Goal: Transaction & Acquisition: Purchase product/service

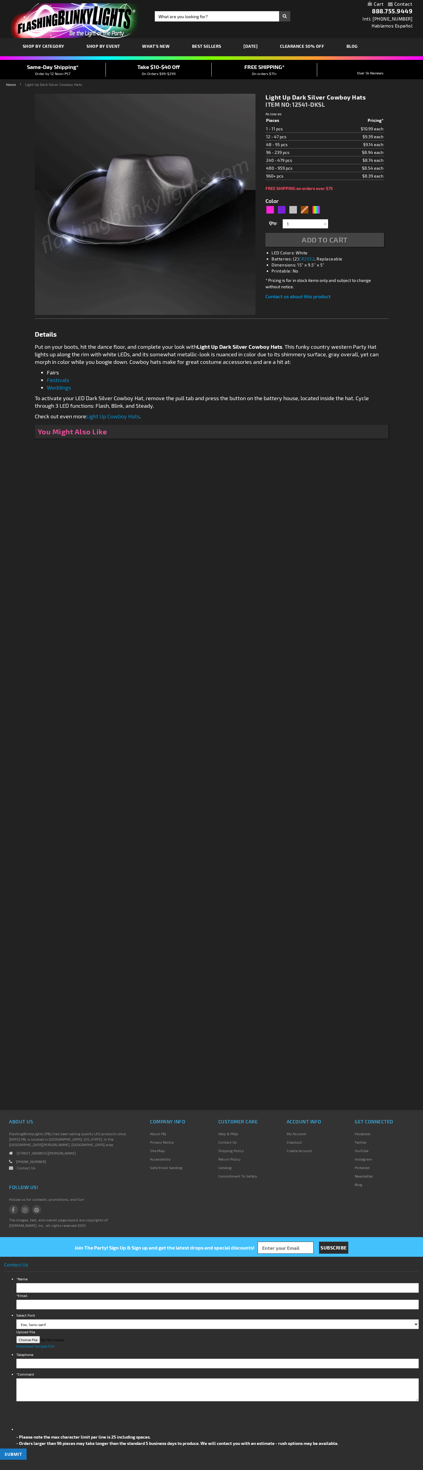
type input "5644"
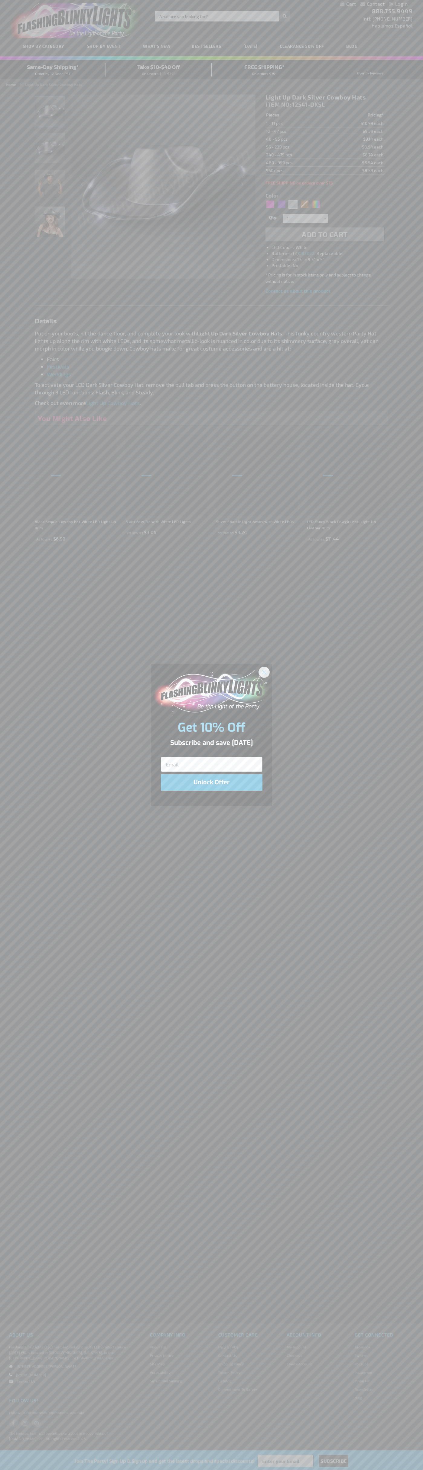
click at [264, 672] on icon "Close dialog" at bounding box center [264, 672] width 4 height 4
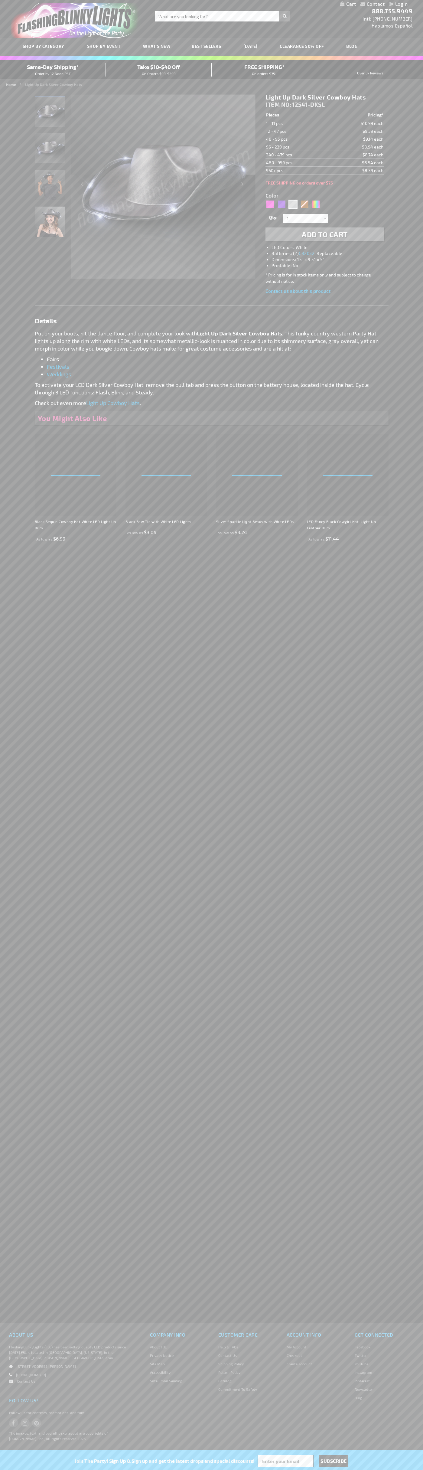
click at [325, 97] on h1 "Light Up Dark Silver Cowboy Hats" at bounding box center [325, 97] width 118 height 8
click at [325, 234] on span "Add to Cart" at bounding box center [325, 234] width 46 height 9
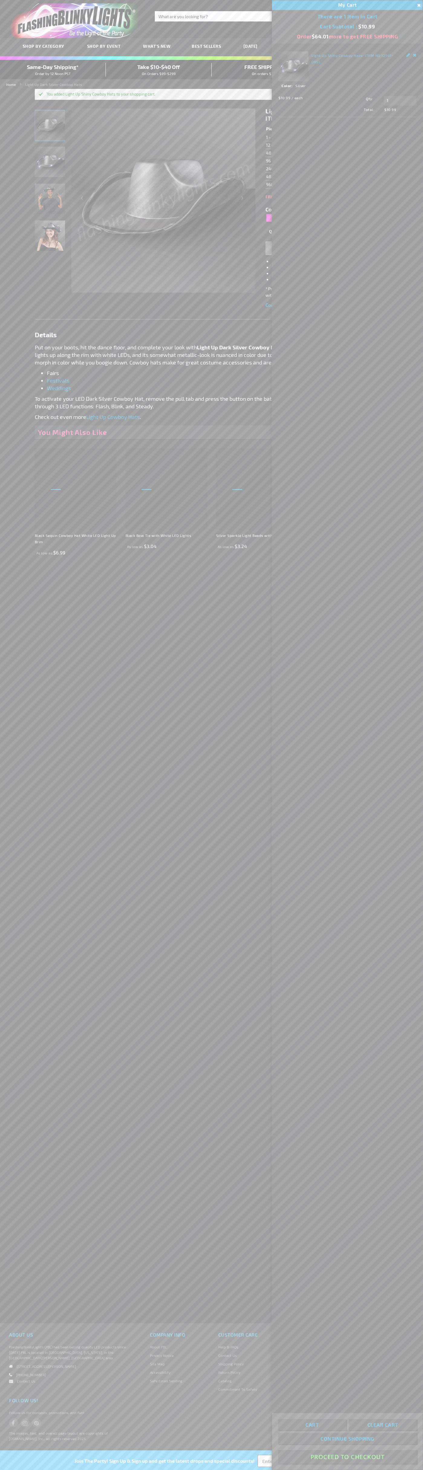
click at [347, 1457] on button "Proceed To Checkout" at bounding box center [347, 1457] width 138 height 14
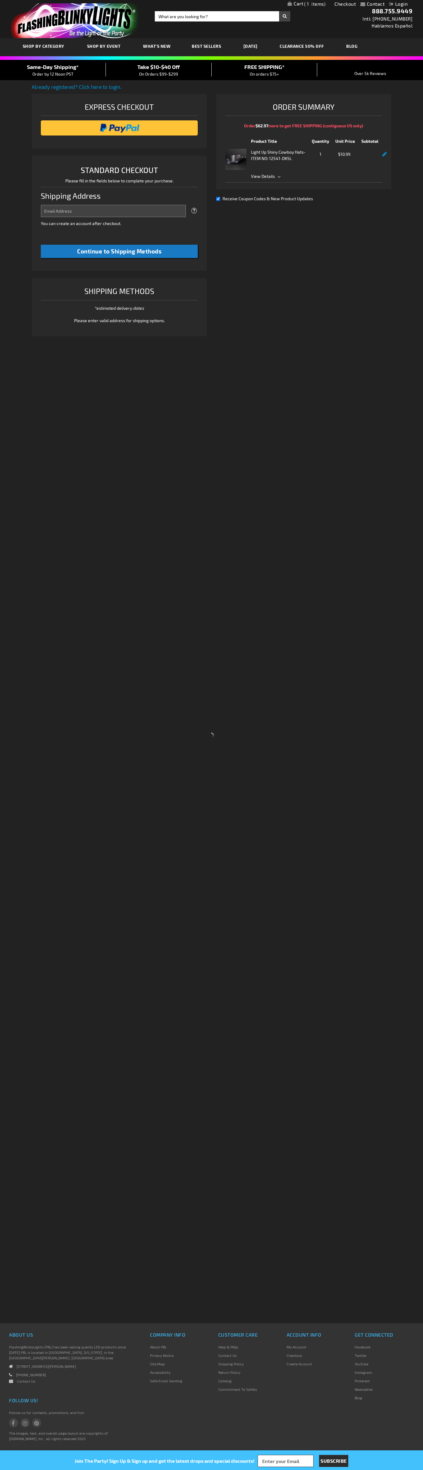
select select "US"
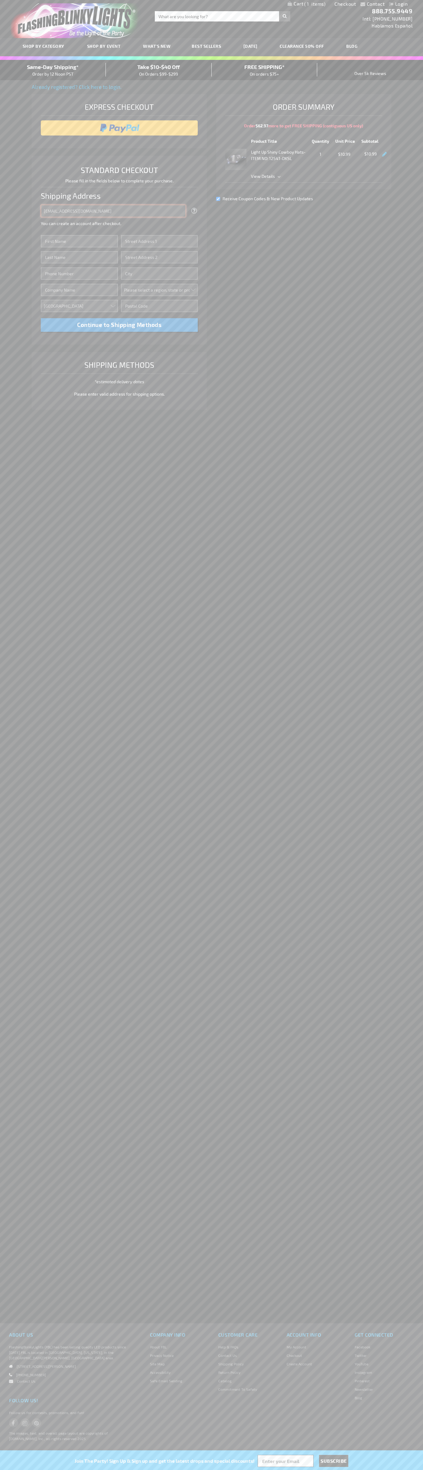
type input "johnsmith005@storebotmail.joonix.net"
type input "John"
type input "651 N. 34th Str."
type input "First floor"
type input "seattle"
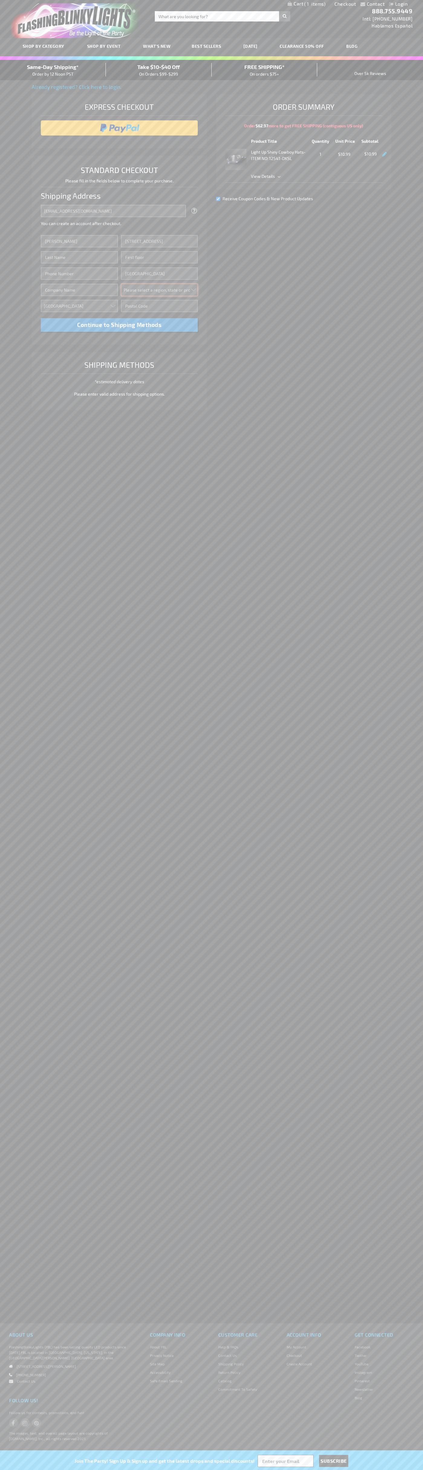
select select "62"
type input "98103"
type input "Smith"
type input "6502530000"
type input "John Smith"
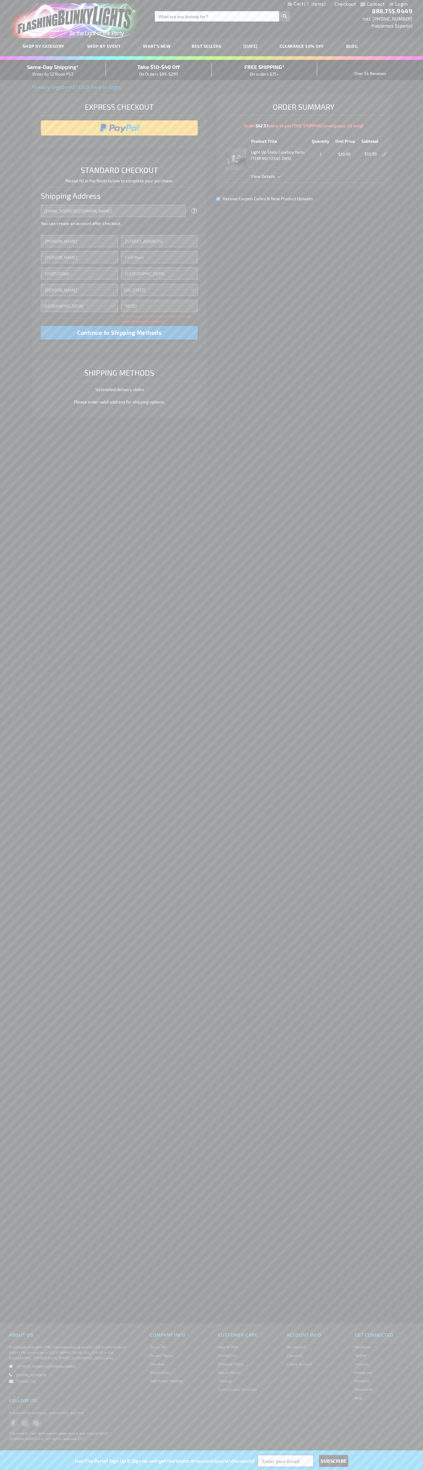
click at [53, 70] on div "Same-Day Shipping* Order by 12 Noon PST" at bounding box center [53, 70] width 106 height 14
click at [119, 128] on input "image" at bounding box center [119, 128] width 151 height 12
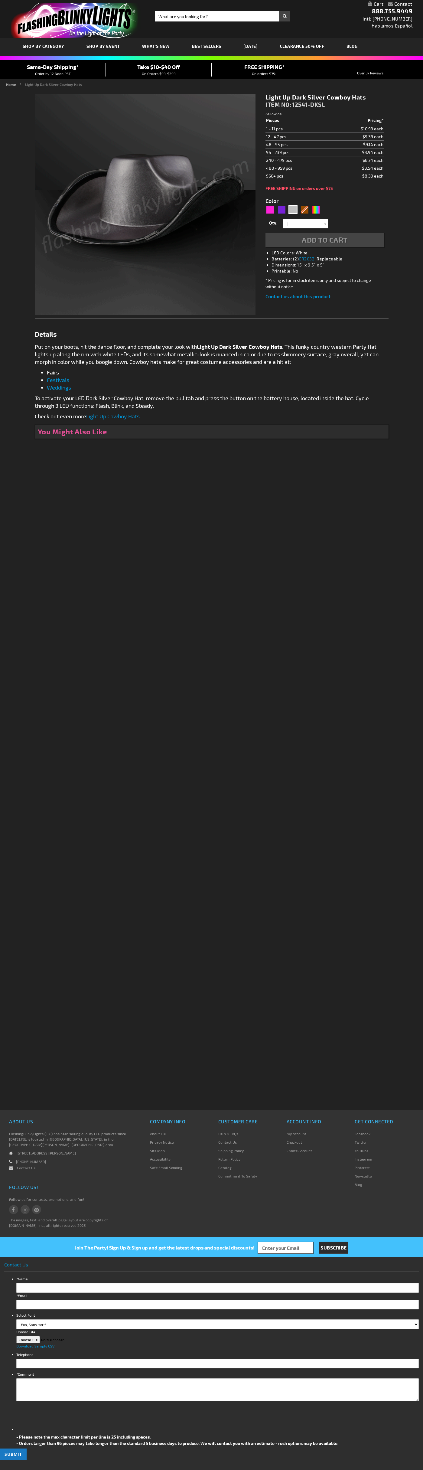
type input "5644"
